Goal: Find specific page/section: Find specific page/section

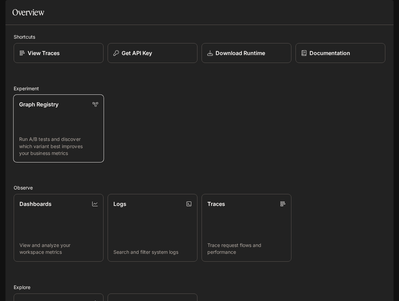
click at [77, 145] on link "Graph Registry Run A/B tests and discover which variant best improves your busi…" at bounding box center [58, 128] width 91 height 68
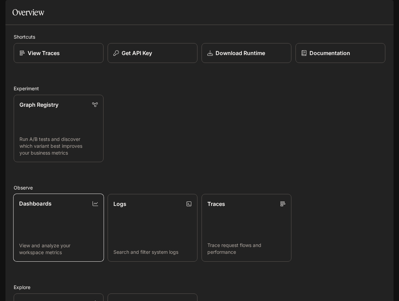
click at [69, 208] on div "Dashboards" at bounding box center [58, 203] width 79 height 8
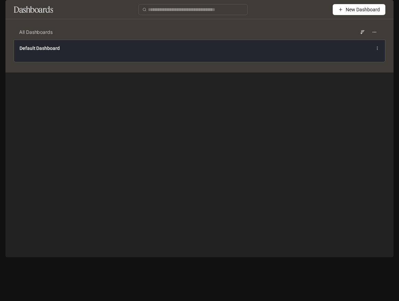
click at [208, 52] on div "Default Dashboard" at bounding box center [122, 48] width 207 height 7
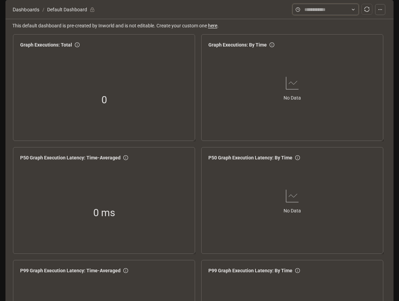
click at [315, 13] on input "text" at bounding box center [326, 10] width 42 height 8
